Goal: Information Seeking & Learning: Find specific page/section

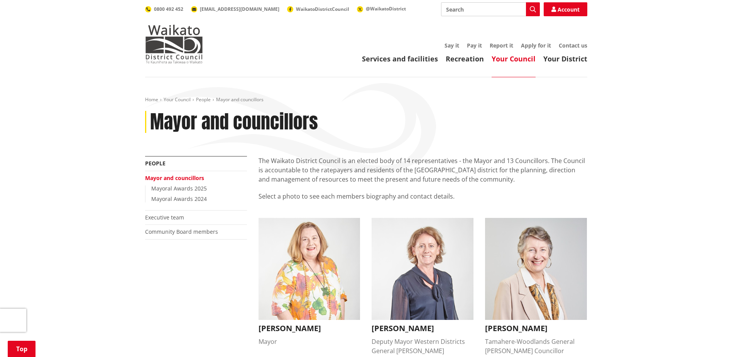
scroll to position [386, 0]
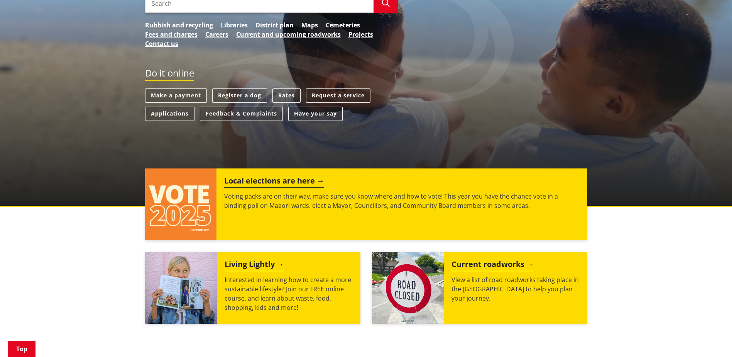
scroll to position [154, 0]
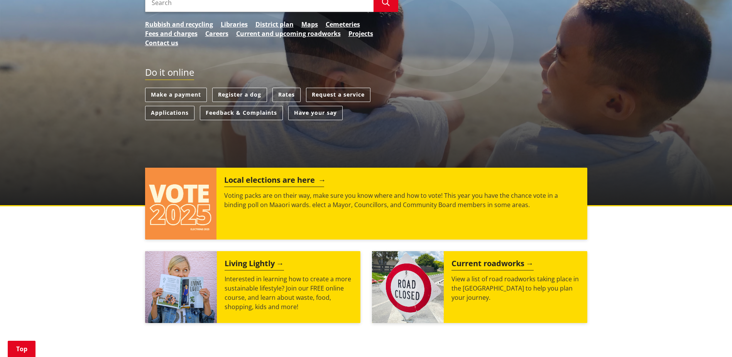
click at [267, 176] on h2 "Local elections are here" at bounding box center [274, 181] width 100 height 12
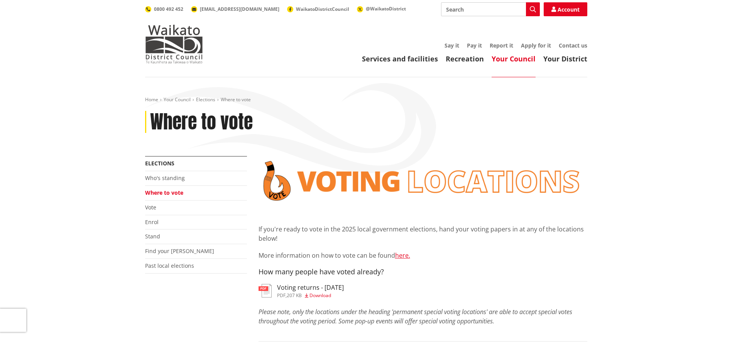
scroll to position [116, 0]
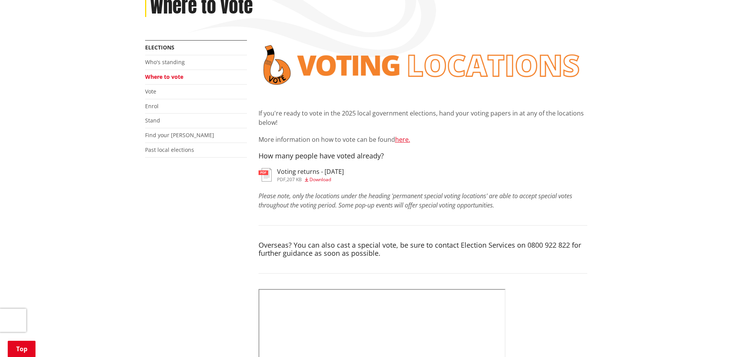
click at [296, 178] on span "207 KB" at bounding box center [294, 179] width 15 height 7
